Goal: Transaction & Acquisition: Purchase product/service

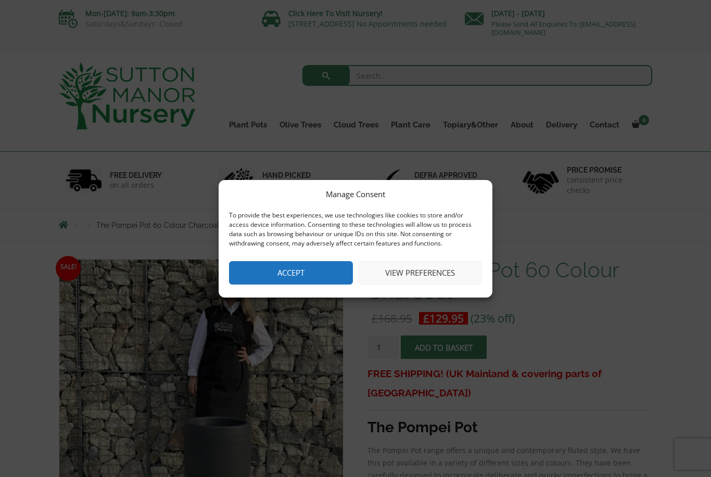
click at [294, 275] on button "Accept" at bounding box center [291, 272] width 124 height 23
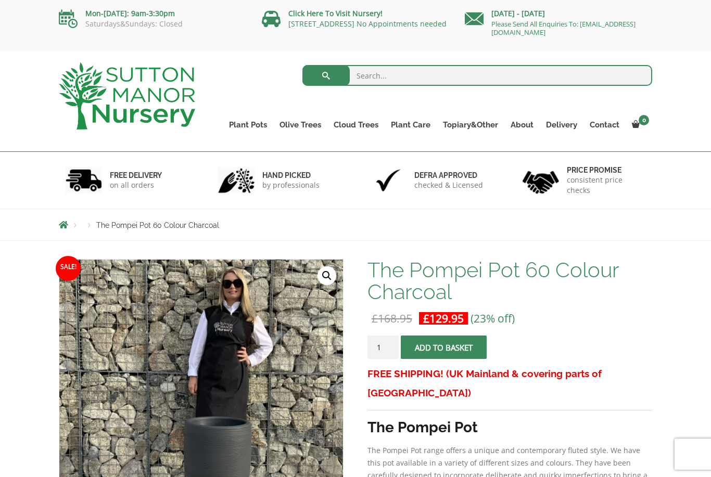
click at [0, 0] on link "Wabi-Sabi" at bounding box center [0, 0] width 0 height 0
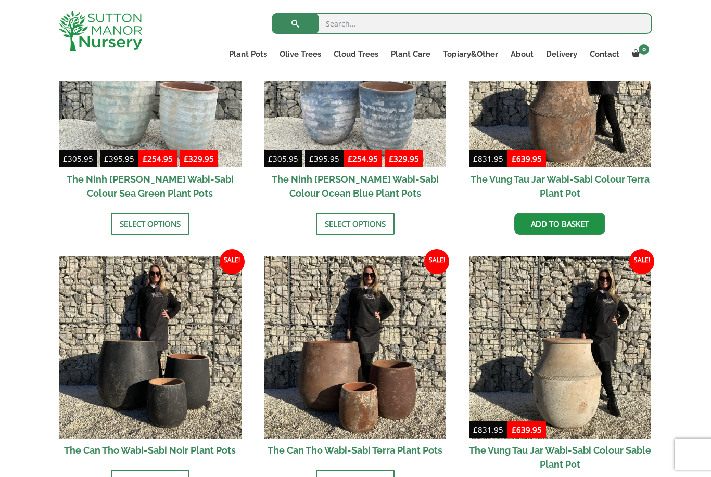
scroll to position [923, 0]
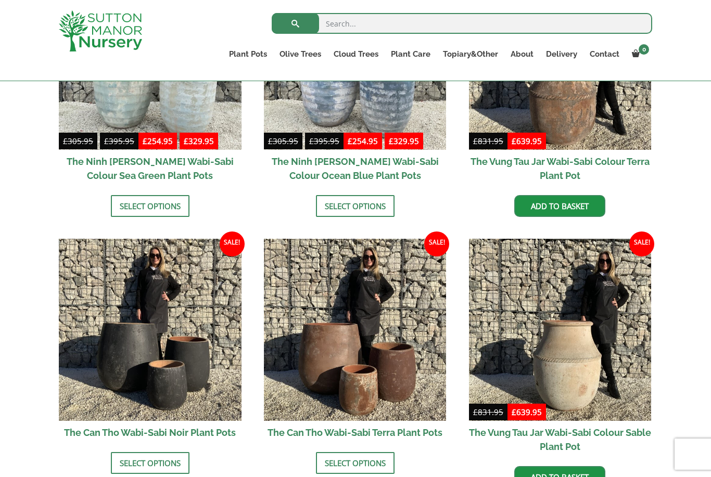
click at [486, 96] on img at bounding box center [560, 58] width 183 height 183
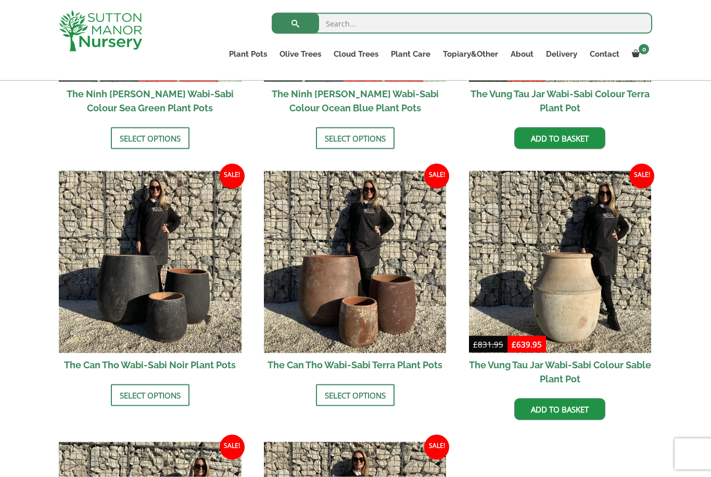
scroll to position [991, 0]
click at [97, 297] on img at bounding box center [150, 262] width 183 height 183
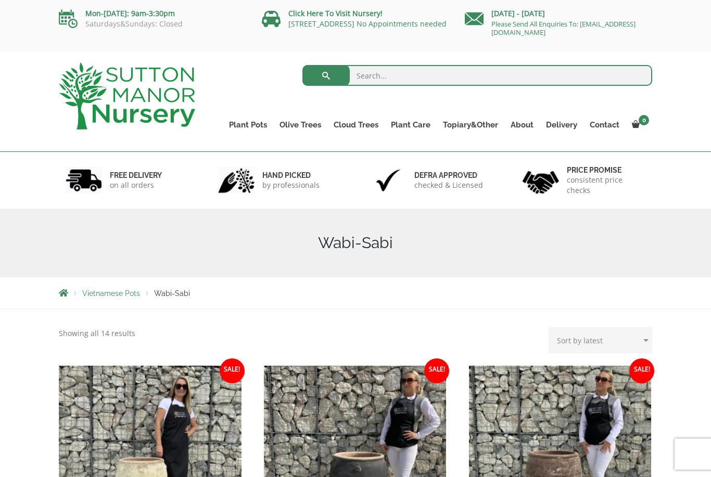
click at [238, 116] on ul "Plant Pots Resin Bonded Pots The Amalfi Pots The Milan Pots The Capri Pots The …" at bounding box center [437, 117] width 429 height 47
click at [433, 84] on input "search" at bounding box center [477, 75] width 350 height 21
type input "Planters"
click at [326, 75] on button "submit" at bounding box center [325, 75] width 47 height 21
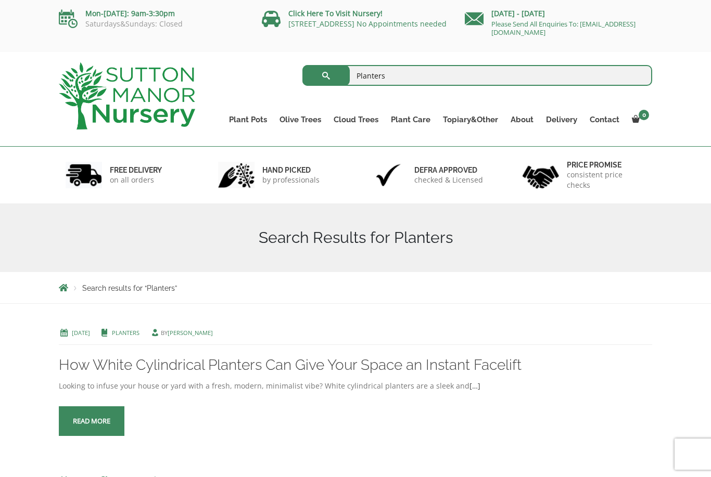
click at [0, 0] on link "Resin Bonded Pots" at bounding box center [0, 0] width 0 height 0
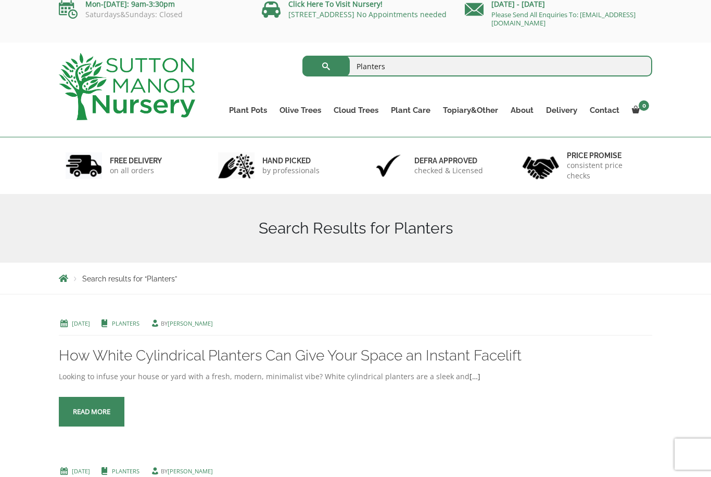
scroll to position [6, 0]
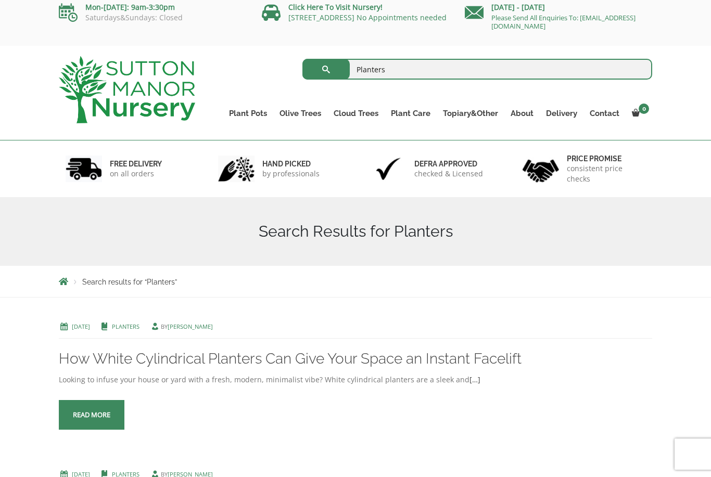
click at [0, 0] on link "The Amalfi Pots" at bounding box center [0, 0] width 0 height 0
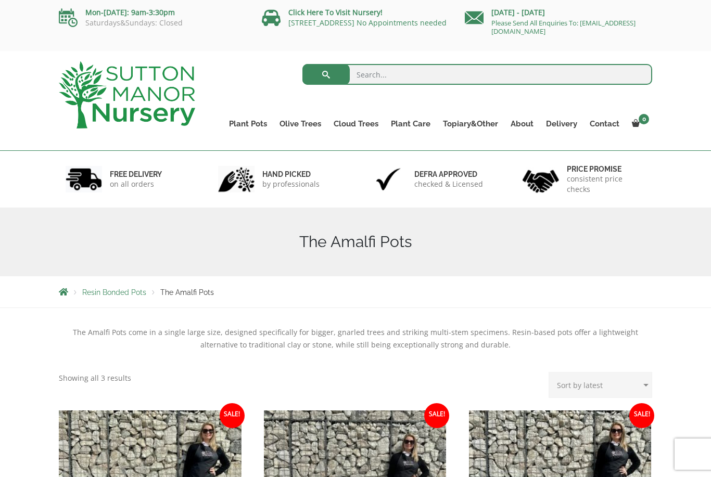
scroll to position [30, 0]
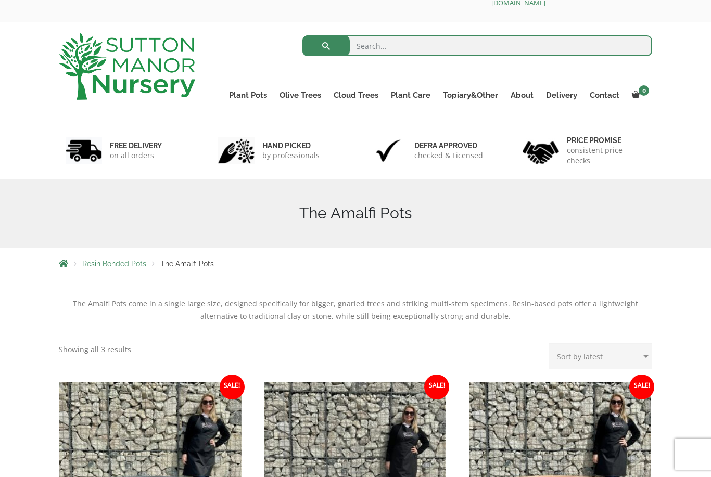
click at [0, 0] on link "Vietnamese Pots" at bounding box center [0, 0] width 0 height 0
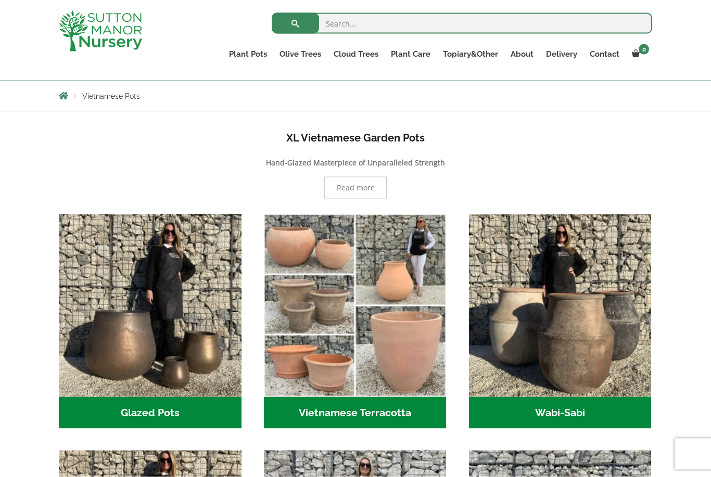
scroll to position [179, 0]
click at [110, 343] on img "Visit product category Glazed Pots" at bounding box center [150, 305] width 183 height 183
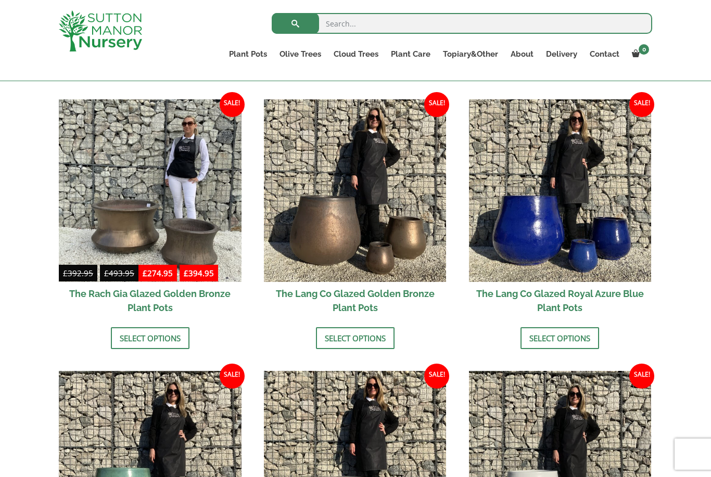
scroll to position [790, 0]
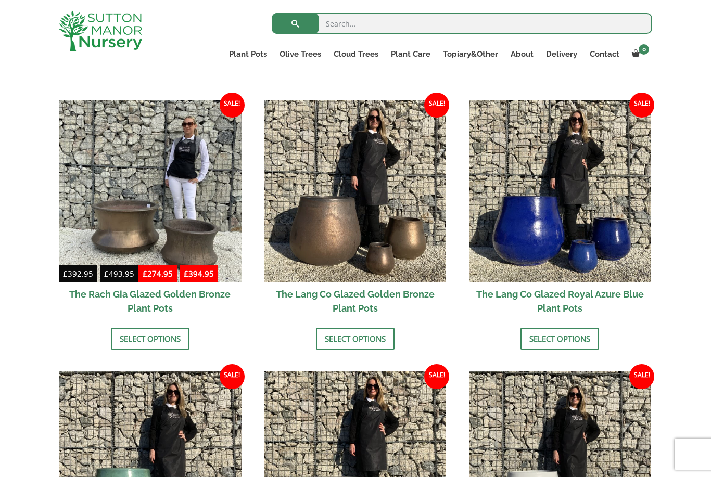
click at [370, 225] on img at bounding box center [355, 191] width 183 height 183
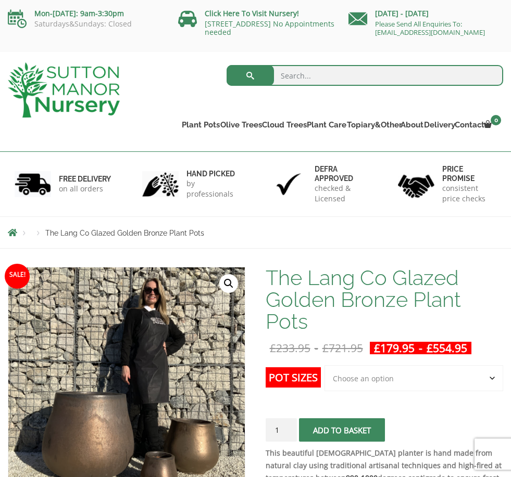
click at [419, 369] on select "Choose an option 3rd to Largest Pot In The Picture 2nd to Largest Pot In The Pi…" at bounding box center [413, 378] width 179 height 26
click at [0, 0] on link "Vietnamese Pots" at bounding box center [0, 0] width 0 height 0
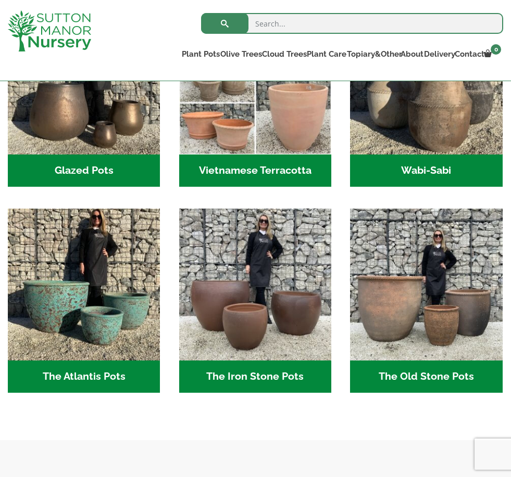
scroll to position [390, 0]
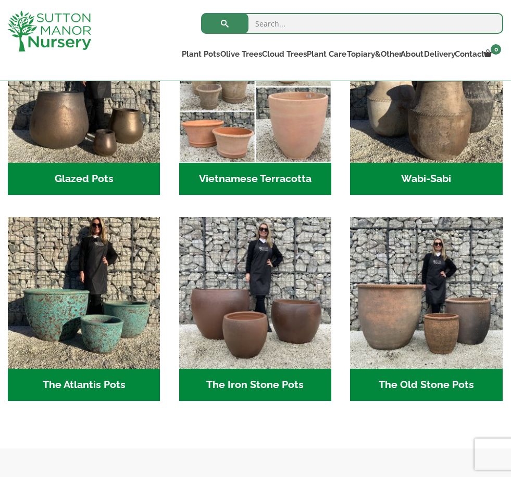
click at [238, 340] on img "Visit product category The Iron Stone Pots" at bounding box center [255, 293] width 152 height 152
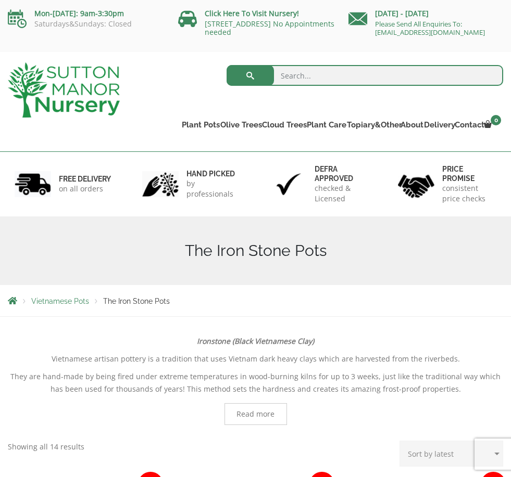
click at [0, 0] on link "The Iron Stone Pots" at bounding box center [0, 0] width 0 height 0
click at [345, 72] on input "search" at bounding box center [364, 75] width 276 height 21
type input "Black pots"
click at [250, 75] on button "submit" at bounding box center [249, 75] width 47 height 21
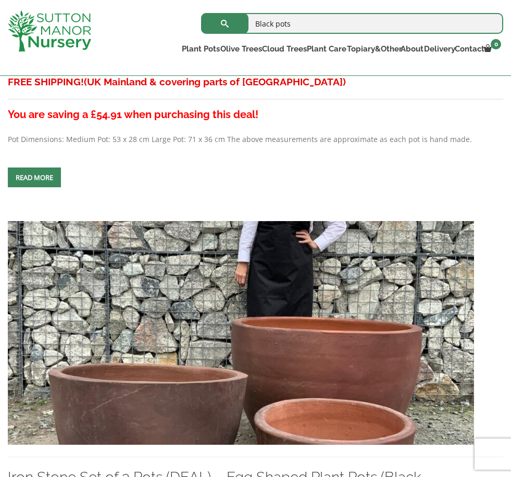
scroll to position [1940, 0]
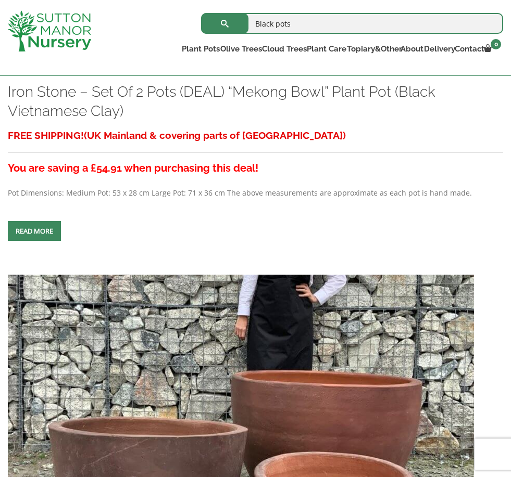
click at [323, 23] on input "Black pots" at bounding box center [352, 23] width 302 height 21
type input "B"
type input "Horological"
click at [224, 23] on button "submit" at bounding box center [224, 23] width 47 height 21
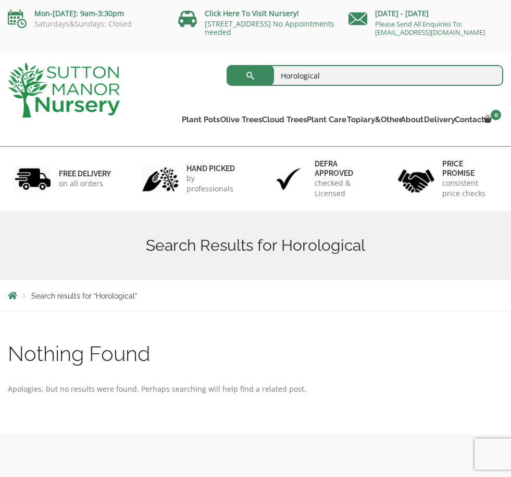
click at [333, 71] on input "Horological" at bounding box center [364, 75] width 276 height 21
type input "H"
type input "Borolo"
click at [250, 75] on button "submit" at bounding box center [249, 75] width 47 height 21
click at [326, 74] on input "Borolo" at bounding box center [364, 75] width 276 height 21
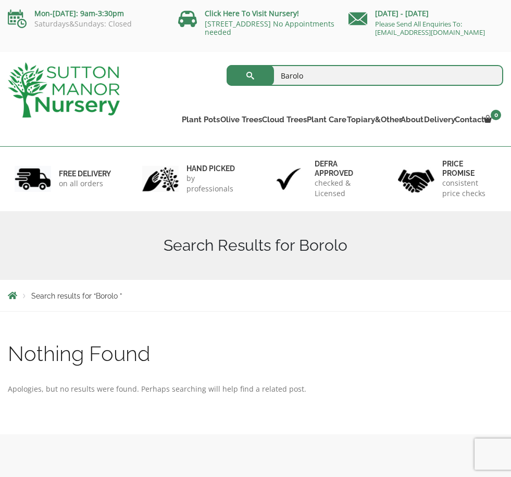
type input "Barolo"
click at [250, 75] on button "submit" at bounding box center [249, 75] width 47 height 21
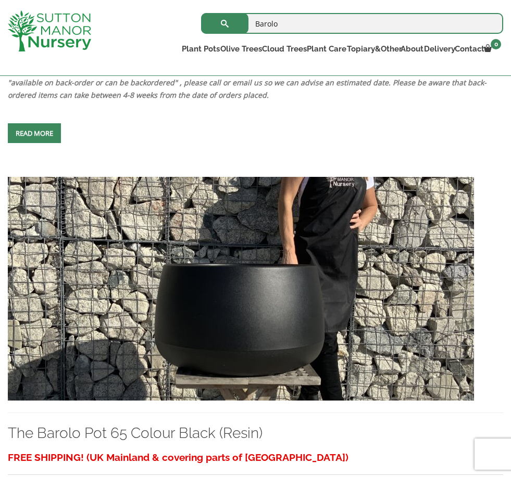
scroll to position [578, 0]
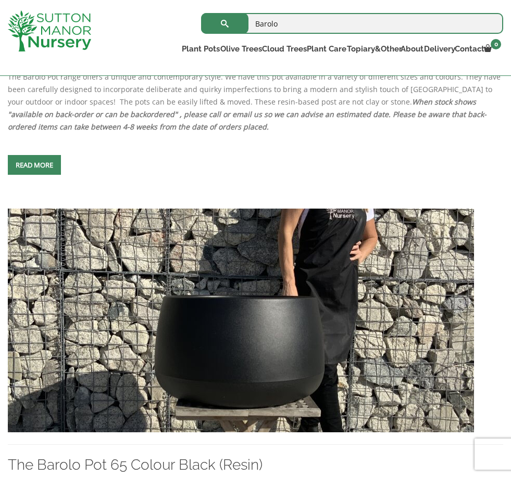
click at [0, 0] on link "The Barolo Pots" at bounding box center [0, 0] width 0 height 0
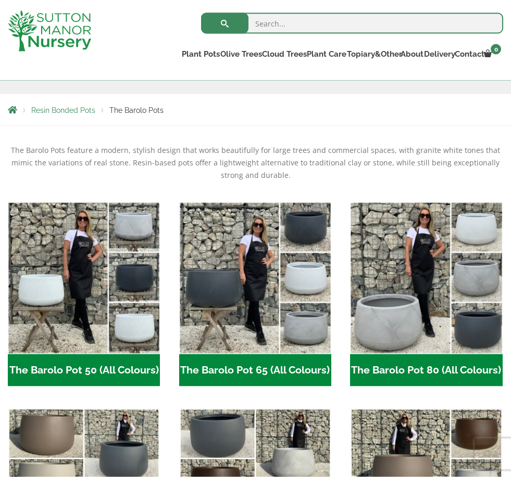
scroll to position [173, 0]
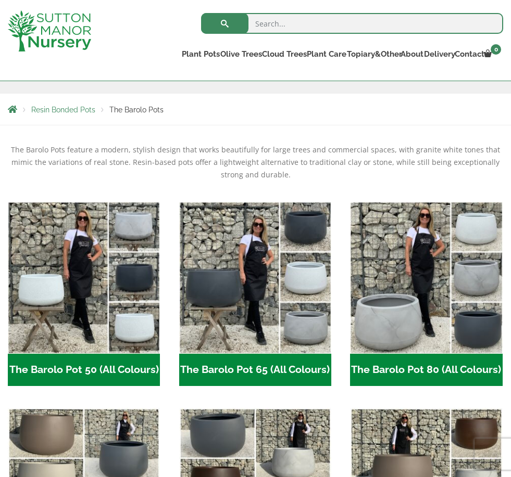
click at [54, 341] on img "Visit product category The Barolo Pot 50 (All Colours)" at bounding box center [84, 278] width 152 height 152
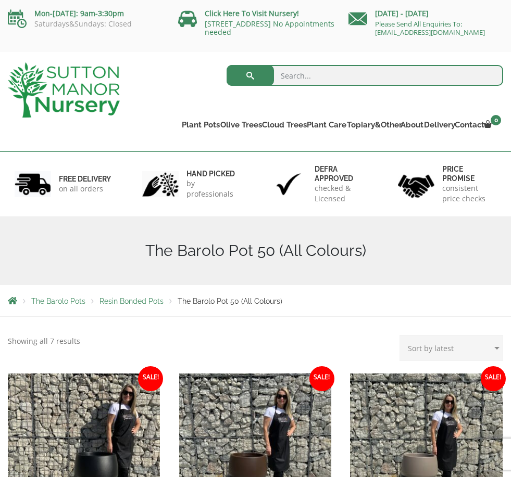
click at [121, 304] on span "Resin Bonded Pots" at bounding box center [131, 301] width 64 height 8
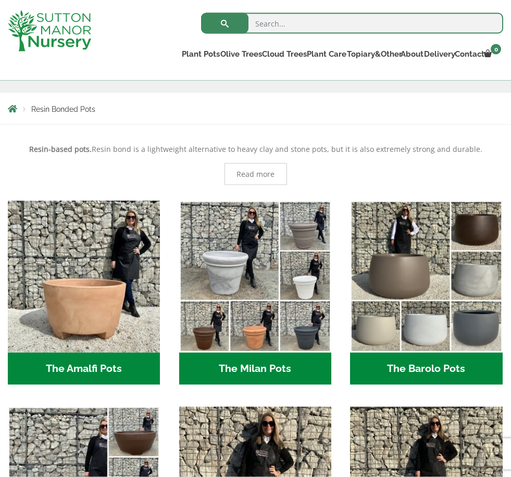
scroll to position [174, 0]
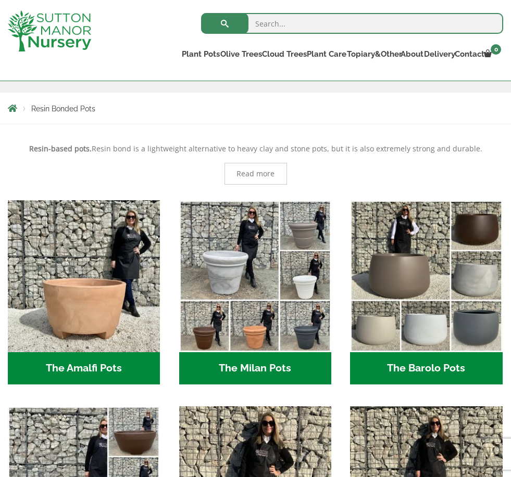
click at [417, 315] on img "Visit product category The Barolo Pots" at bounding box center [426, 276] width 152 height 152
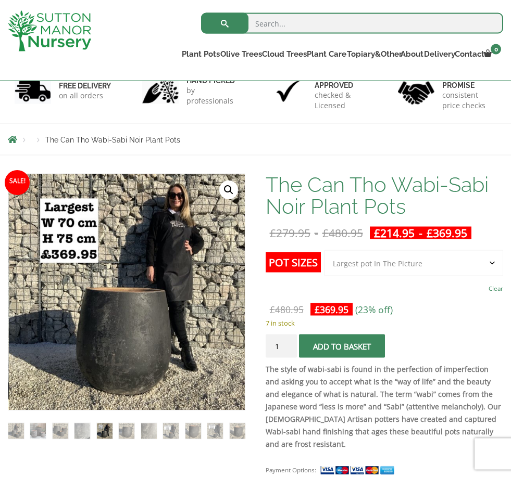
scroll to position [44, 0]
